Goal: Task Accomplishment & Management: Manage account settings

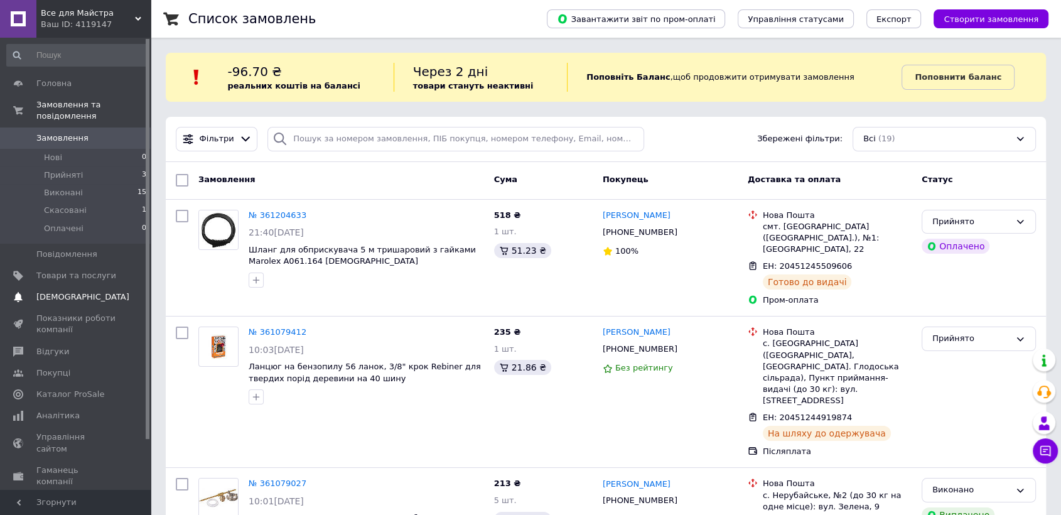
click at [65, 291] on span "[DEMOGRAPHIC_DATA]" at bounding box center [82, 296] width 93 height 11
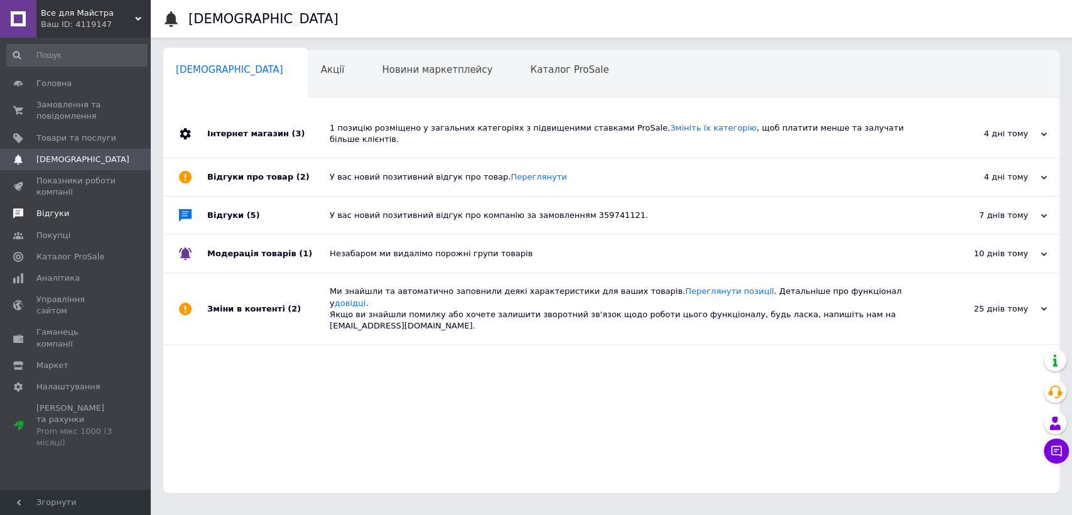
click at [54, 215] on span "Відгуки" at bounding box center [52, 213] width 33 height 11
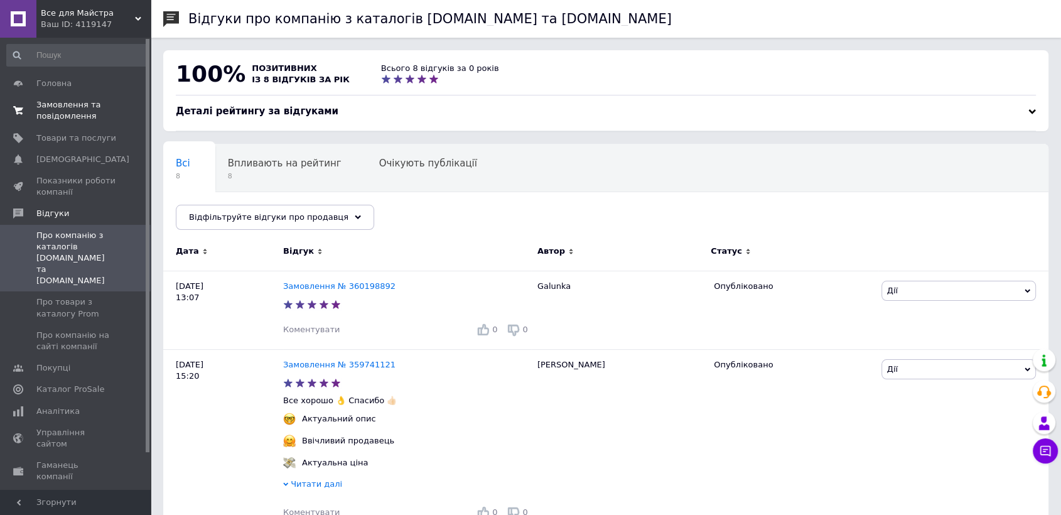
click at [77, 117] on span "Замовлення та повідомлення" at bounding box center [76, 110] width 80 height 23
